Goal: Transaction & Acquisition: Book appointment/travel/reservation

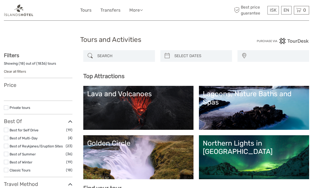
select select
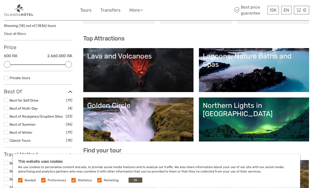
scroll to position [38, 0]
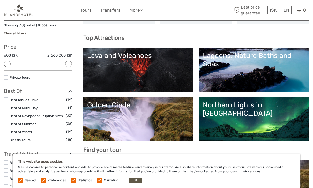
click at [7, 98] on label at bounding box center [6, 99] width 4 height 4
click at [0, 0] on input "checkbox" at bounding box center [0, 0] width 0 height 0
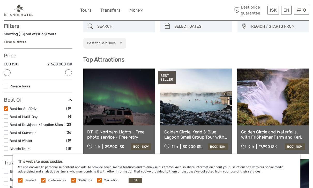
scroll to position [29, 0]
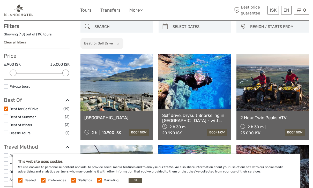
click at [5, 116] on label at bounding box center [6, 116] width 4 height 4
click at [0, 0] on input "checkbox" at bounding box center [0, 0] width 0 height 0
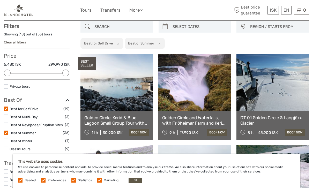
click at [5, 115] on label at bounding box center [6, 116] width 4 height 4
click at [0, 0] on input "checkbox" at bounding box center [0, 0] width 0 height 0
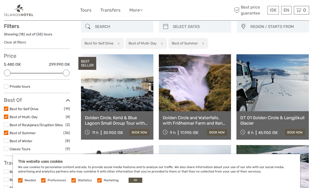
click at [5, 130] on label at bounding box center [6, 132] width 4 height 4
click at [0, 0] on input "checkbox" at bounding box center [0, 0] width 0 height 0
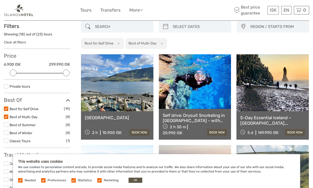
click at [6, 139] on label at bounding box center [6, 141] width 4 height 4
click at [0, 0] on input "checkbox" at bounding box center [0, 0] width 0 height 0
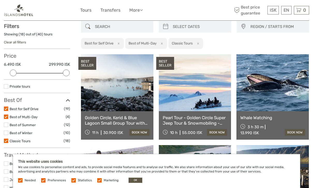
click at [6, 133] on label at bounding box center [6, 132] width 4 height 4
click at [0, 0] on input "checkbox" at bounding box center [0, 0] width 0 height 0
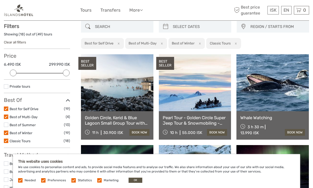
click at [5, 139] on label at bounding box center [6, 141] width 4 height 4
click at [0, 0] on input "checkbox" at bounding box center [0, 0] width 0 height 0
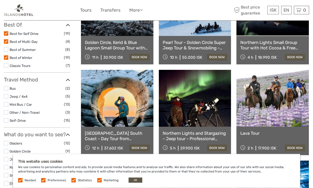
scroll to position [103, 0]
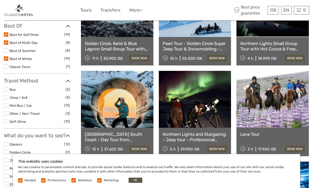
click at [5, 95] on label at bounding box center [6, 97] width 4 height 4
click at [0, 0] on input "checkbox" at bounding box center [0, 0] width 0 height 0
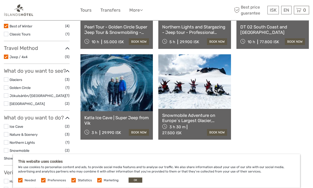
scroll to position [145, 0]
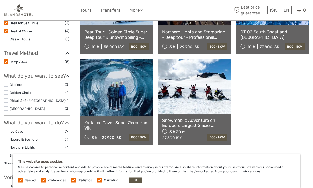
click at [5, 60] on label at bounding box center [6, 62] width 4 height 4
click at [0, 0] on input "checkbox" at bounding box center [0, 0] width 0 height 0
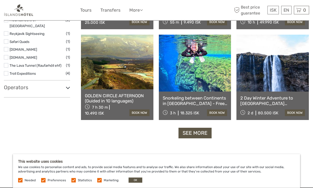
scroll to position [502, 0]
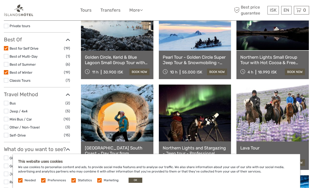
click at [4, 47] on label at bounding box center [6, 48] width 4 height 4
click at [0, 0] on input "checkbox" at bounding box center [0, 0] width 0 height 0
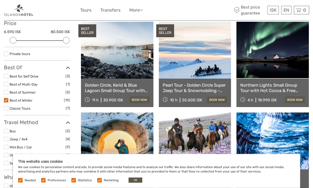
scroll to position [62, 0]
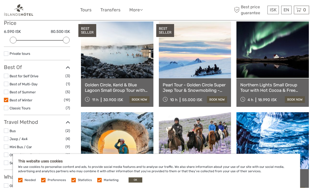
click at [278, 88] on link "Northern Lights Small Group Tour with Hot Cocoa & Free Photos" at bounding box center [272, 87] width 65 height 11
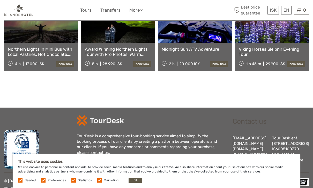
scroll to position [969, 0]
